Goal: Browse casually: Explore the website without a specific task or goal

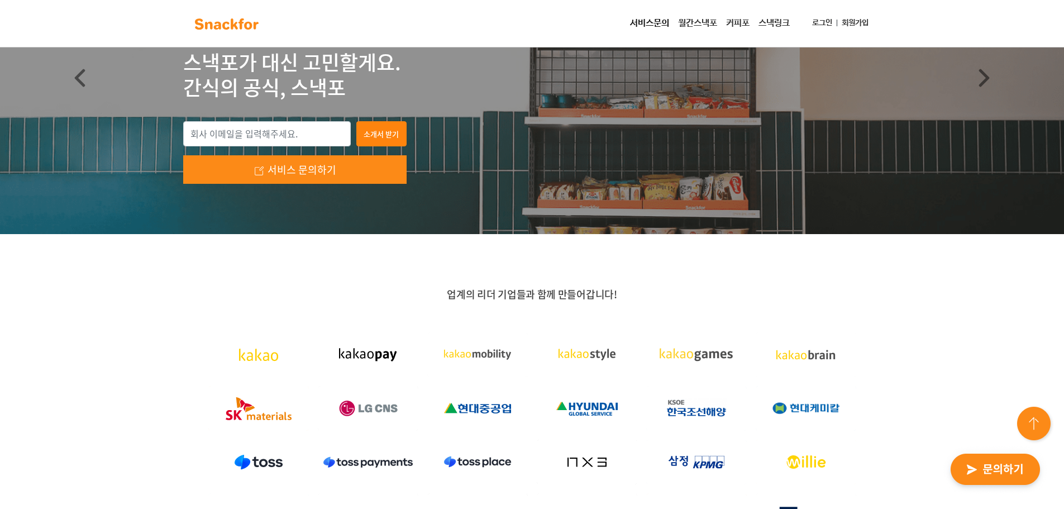
scroll to position [285, 0]
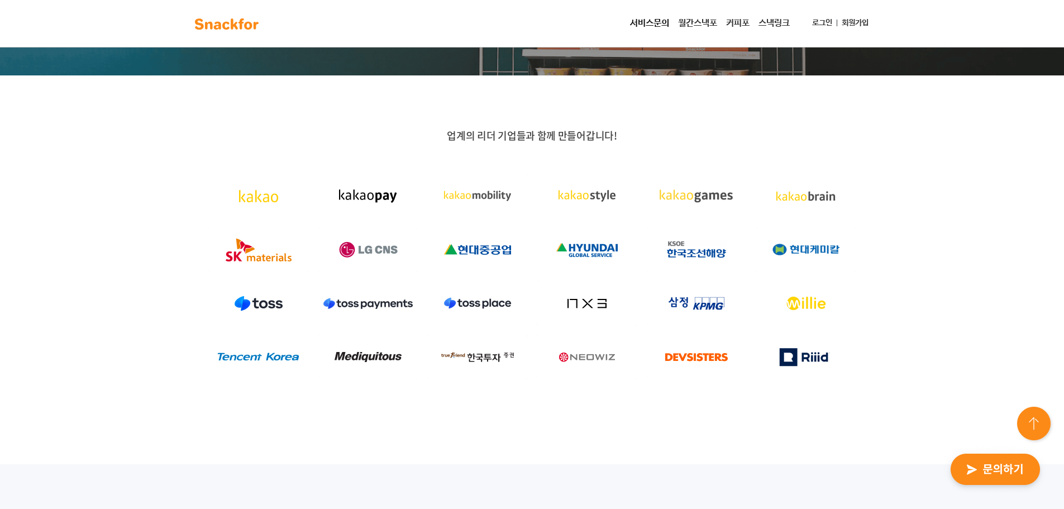
click at [363, 361] on img at bounding box center [368, 357] width 101 height 45
click at [359, 358] on img at bounding box center [368, 357] width 101 height 45
click at [380, 354] on img at bounding box center [368, 357] width 101 height 45
click at [369, 354] on img at bounding box center [368, 357] width 101 height 45
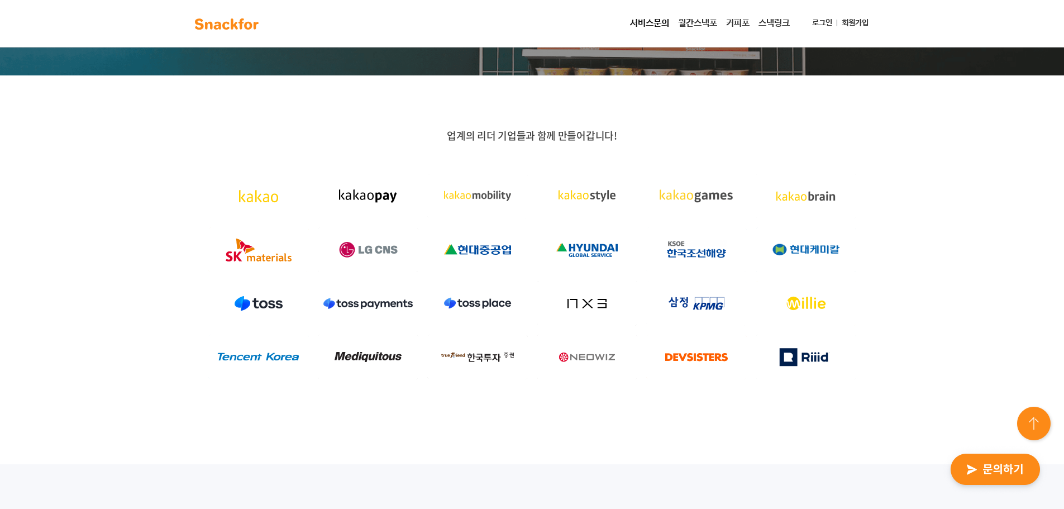
click at [222, 353] on img at bounding box center [258, 357] width 101 height 45
click at [239, 367] on img at bounding box center [258, 357] width 101 height 45
drag, startPoint x: 506, startPoint y: 391, endPoint x: 626, endPoint y: 373, distance: 121.4
click at [515, 391] on div "업계의 리더 기업들과 함께 만들어갑니다!" at bounding box center [532, 269] width 1064 height 389
click at [810, 347] on img at bounding box center [806, 357] width 101 height 45
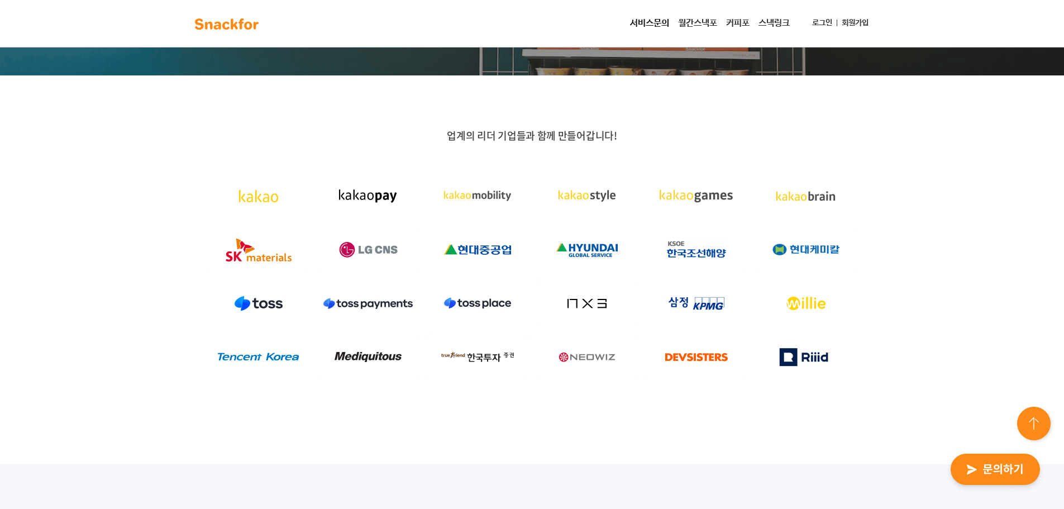
click at [810, 357] on img at bounding box center [806, 357] width 101 height 45
click at [841, 365] on img at bounding box center [806, 357] width 101 height 45
click at [732, 365] on img at bounding box center [696, 357] width 101 height 45
click at [715, 363] on img at bounding box center [696, 357] width 101 height 45
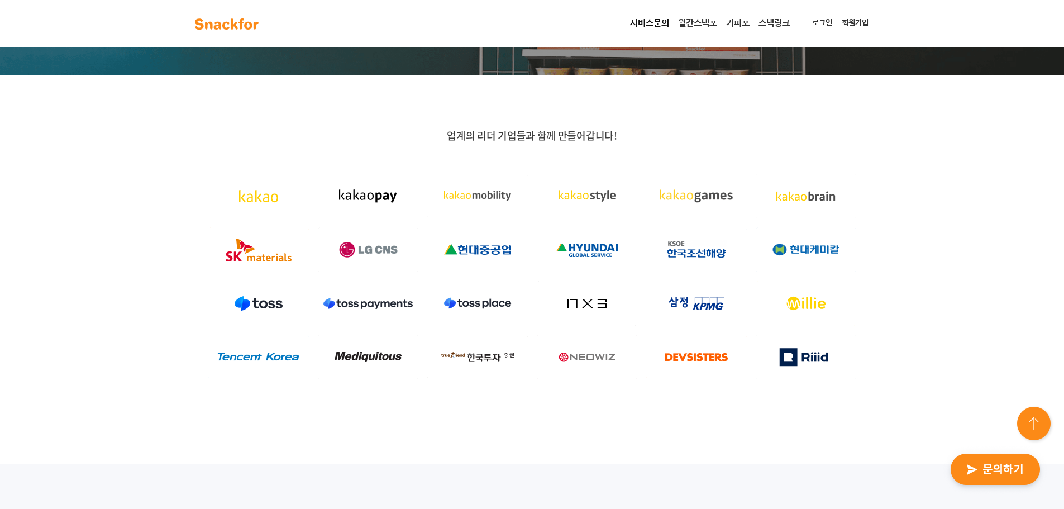
click at [611, 361] on img at bounding box center [587, 357] width 101 height 45
click at [817, 311] on img at bounding box center [806, 303] width 101 height 45
click at [674, 308] on img at bounding box center [696, 303] width 101 height 45
click at [588, 306] on img at bounding box center [587, 303] width 101 height 45
click at [500, 305] on img at bounding box center [477, 303] width 101 height 45
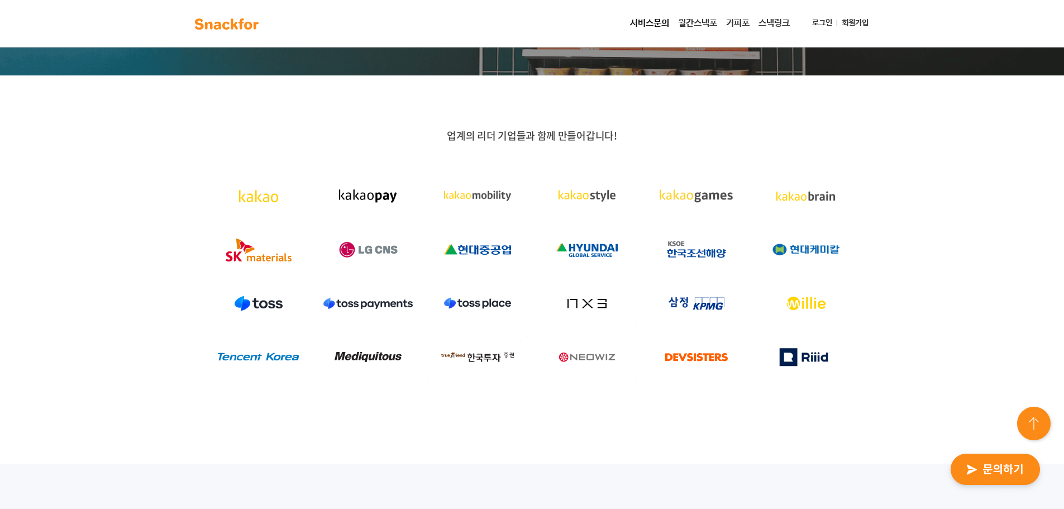
click at [416, 303] on img at bounding box center [368, 303] width 101 height 45
click at [284, 299] on img at bounding box center [258, 303] width 101 height 45
drag, startPoint x: 278, startPoint y: 272, endPoint x: 602, endPoint y: 266, distance: 323.5
click at [278, 271] on img at bounding box center [258, 249] width 101 height 45
click at [632, 266] on img at bounding box center [587, 249] width 101 height 45
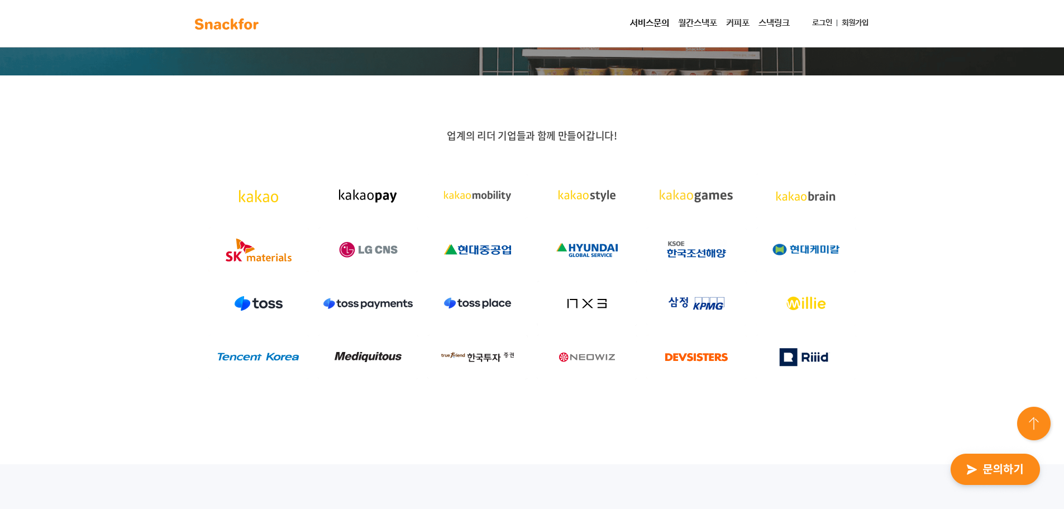
click at [772, 259] on img at bounding box center [806, 249] width 101 height 45
click at [934, 230] on div "업계의 리더 기업들과 함께 만들어갑니다!" at bounding box center [532, 269] width 1064 height 389
click at [810, 303] on img at bounding box center [806, 303] width 101 height 45
click at [907, 287] on div "업계의 리더 기업들과 함께 만들어갑니다!" at bounding box center [532, 269] width 1064 height 389
